Goal: Navigation & Orientation: Find specific page/section

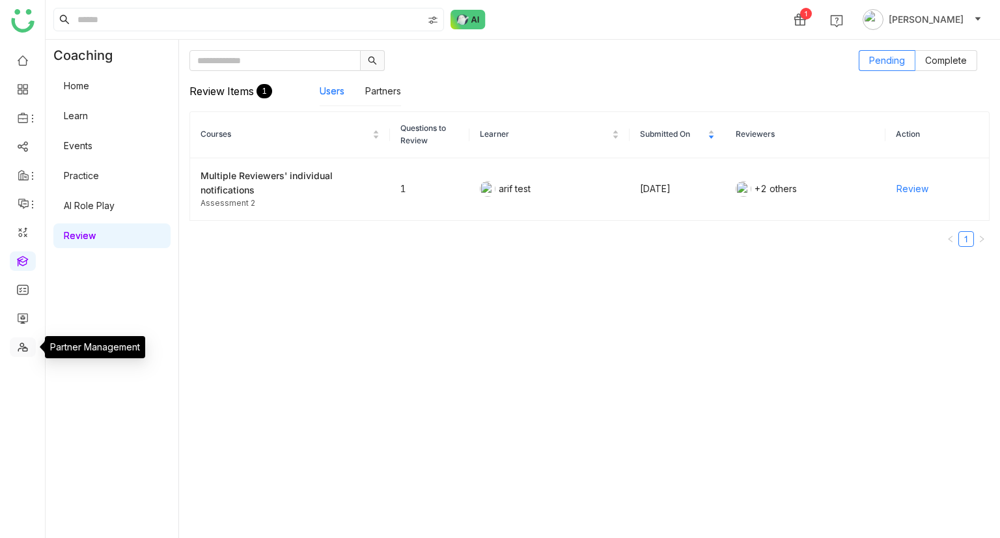
drag, startPoint x: 0, startPoint y: 0, endPoint x: 29, endPoint y: 348, distance: 348.8
click at [29, 348] on link at bounding box center [23, 345] width 12 height 11
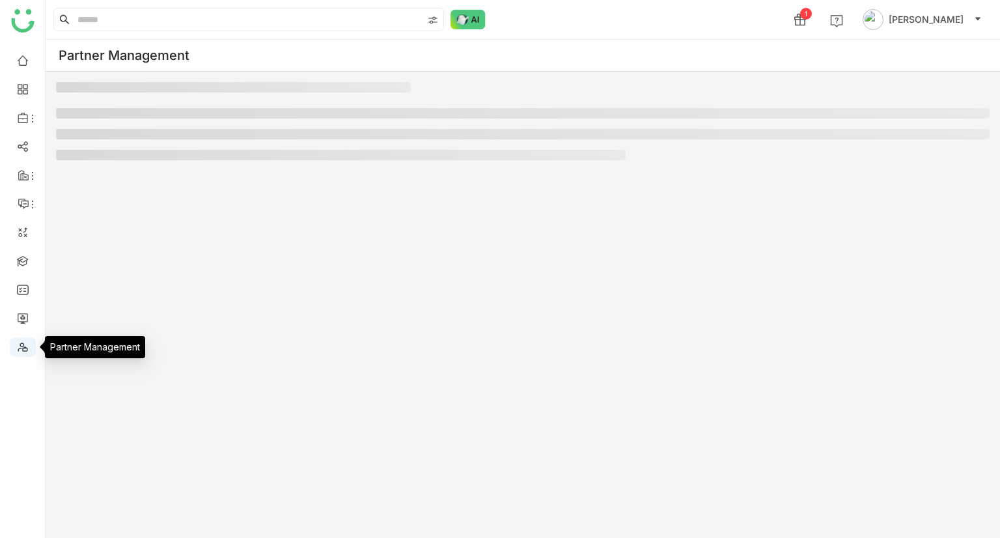
click at [18, 350] on link at bounding box center [23, 345] width 12 height 11
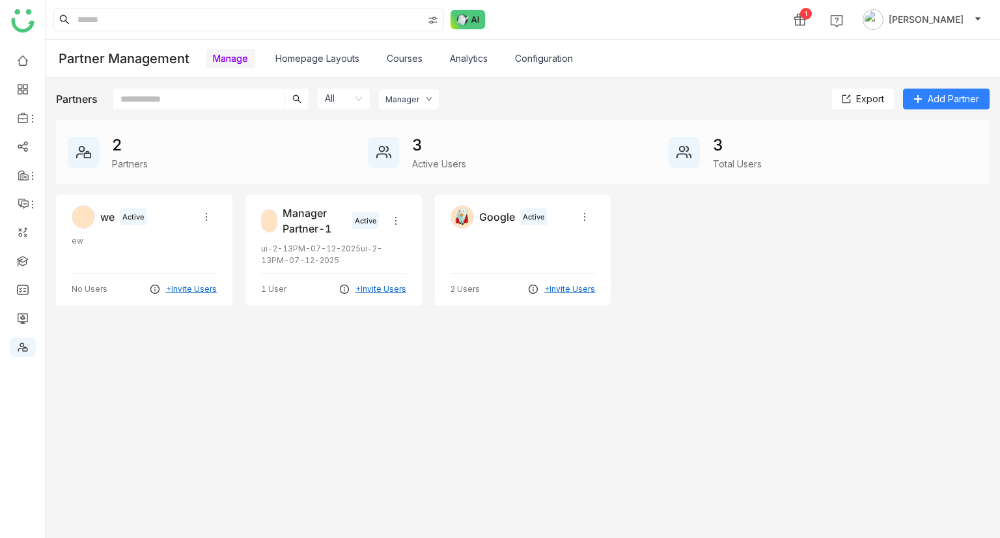
click at [482, 55] on link "Analytics" at bounding box center [469, 58] width 38 height 11
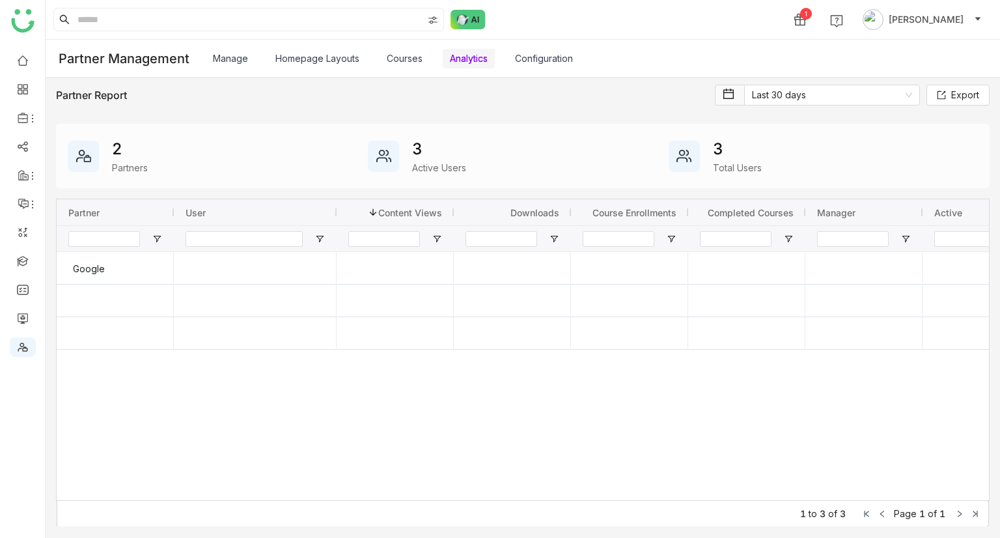
click at [415, 59] on link "Courses" at bounding box center [405, 58] width 36 height 11
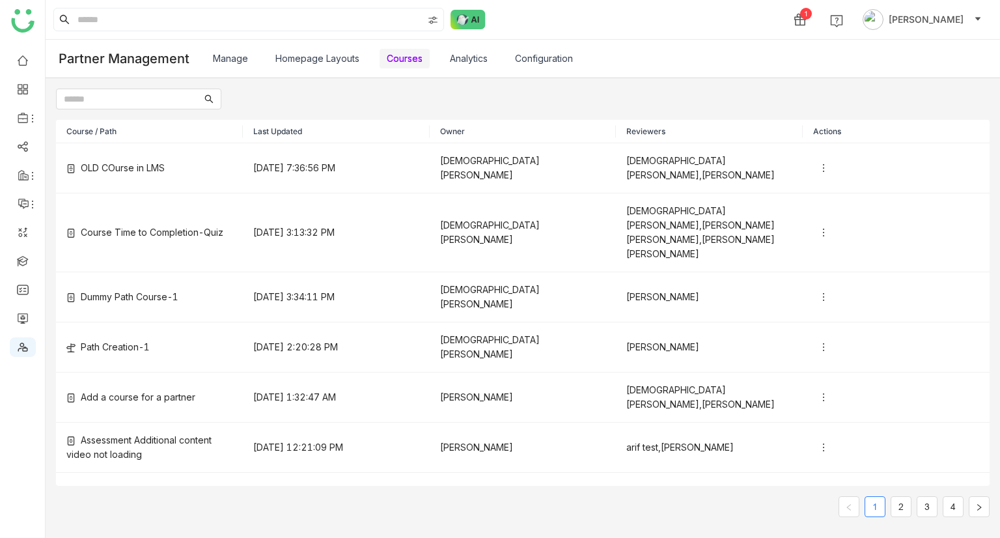
click at [450, 55] on link "Analytics" at bounding box center [469, 58] width 38 height 11
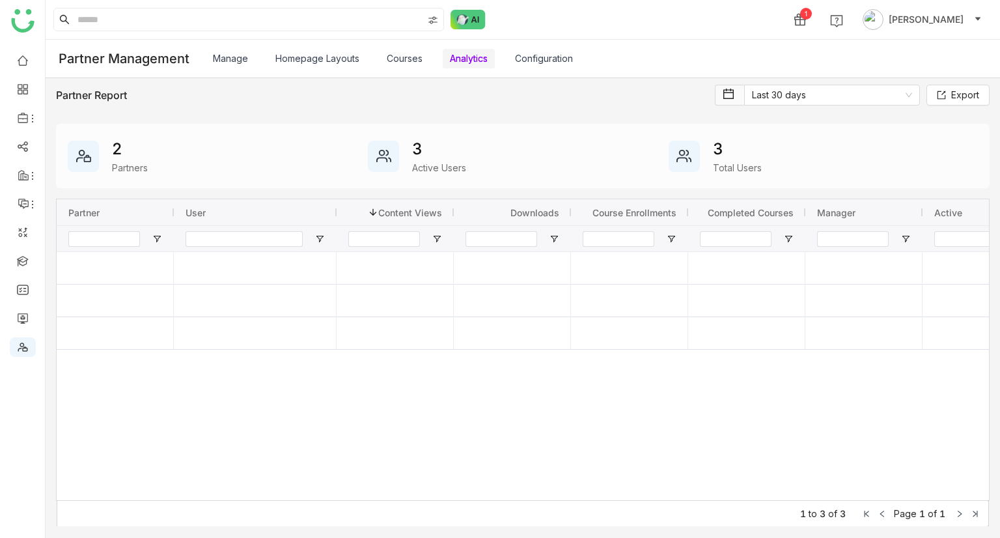
click at [315, 55] on link "Homepage Layouts" at bounding box center [317, 58] width 84 height 11
